Goal: Transaction & Acquisition: Purchase product/service

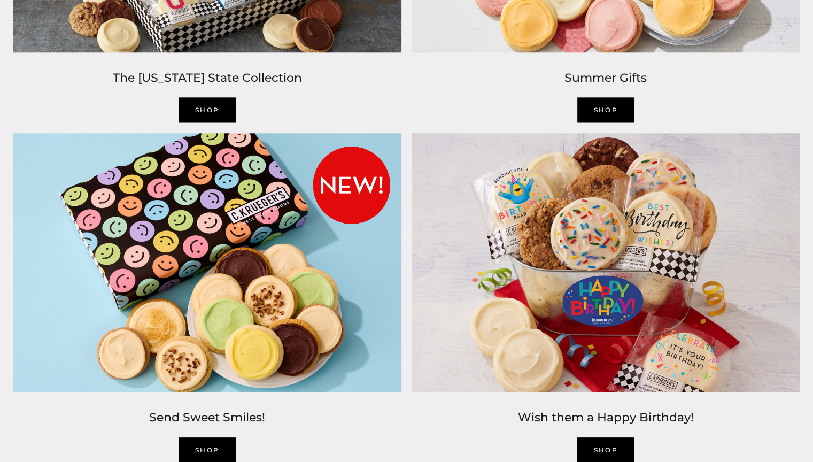
scroll to position [1066, 0]
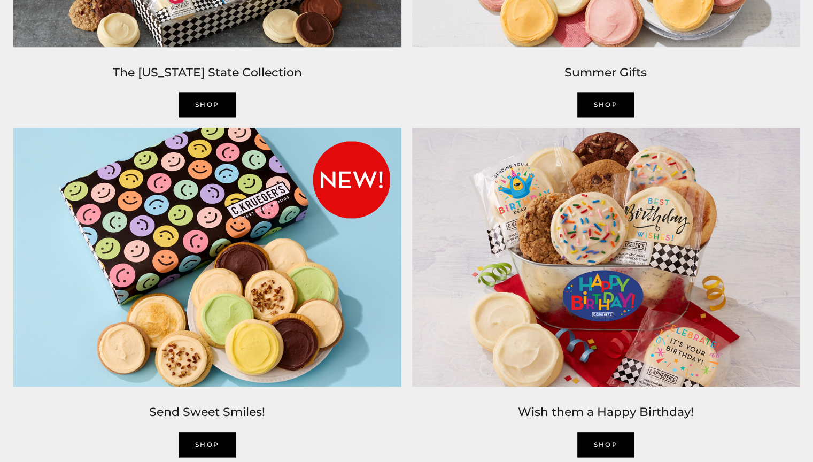
click at [245, 259] on img at bounding box center [207, 256] width 399 height 269
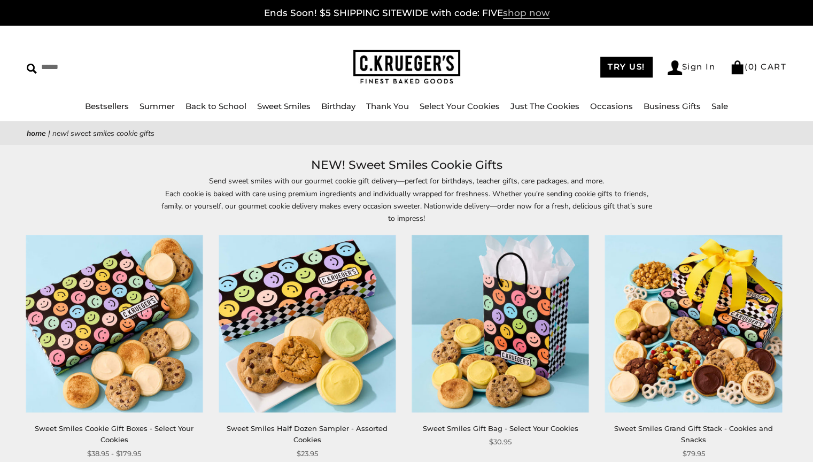
click at [510, 13] on span "shop now" at bounding box center [526, 13] width 46 height 12
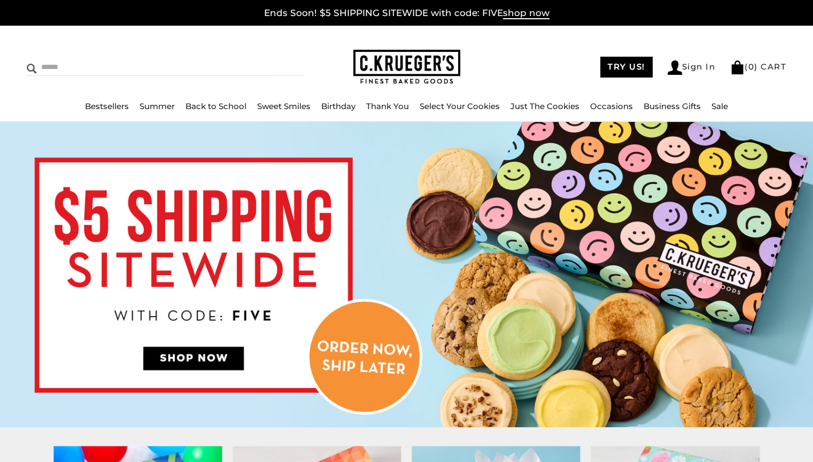
click at [33, 67] on img at bounding box center [32, 69] width 10 height 10
click at [416, 63] on img at bounding box center [406, 67] width 107 height 35
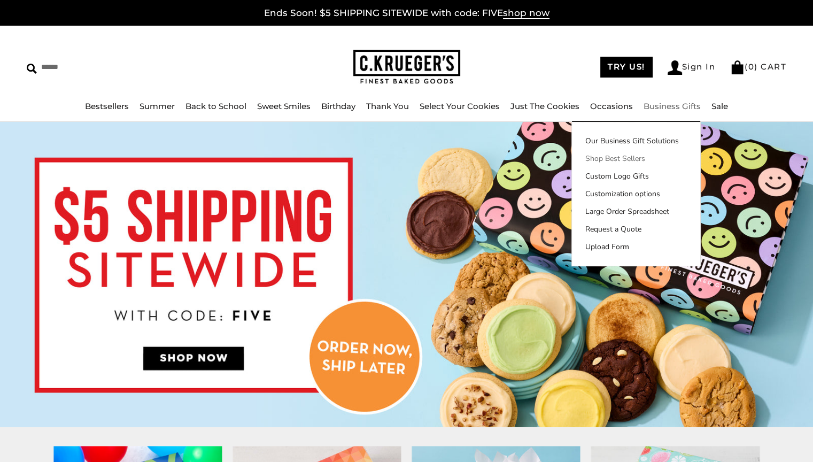
click at [622, 158] on link "Shop Best Sellers" at bounding box center [636, 158] width 128 height 11
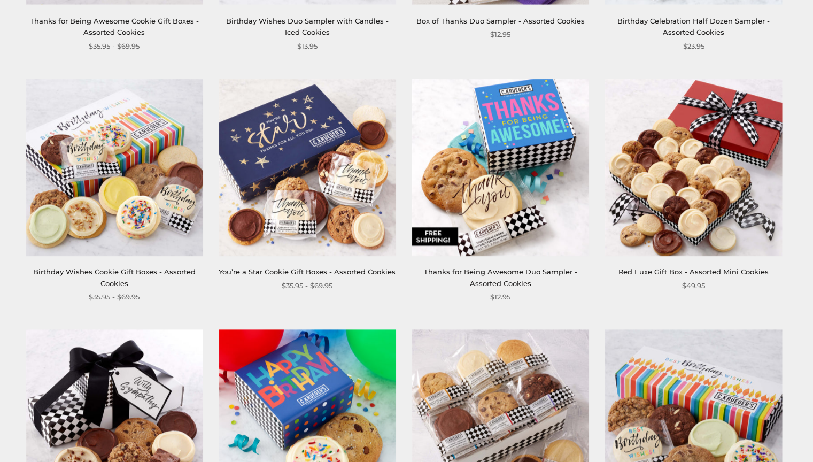
scroll to position [961, 0]
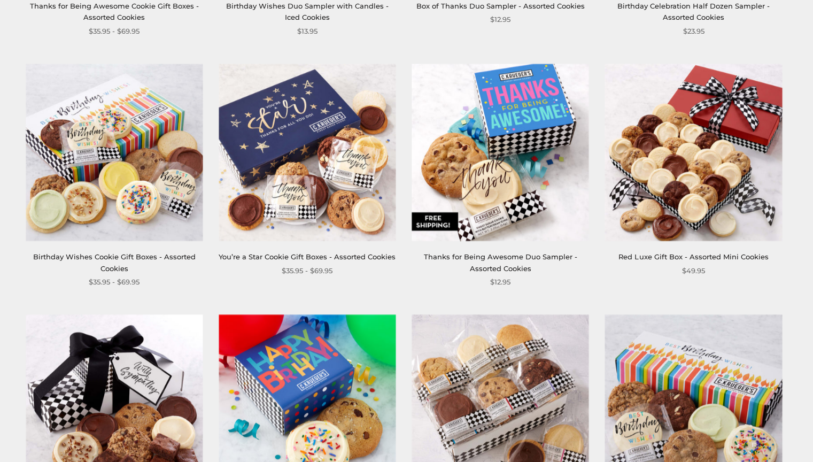
click at [663, 163] on img at bounding box center [693, 152] width 177 height 177
